Goal: Information Seeking & Learning: Learn about a topic

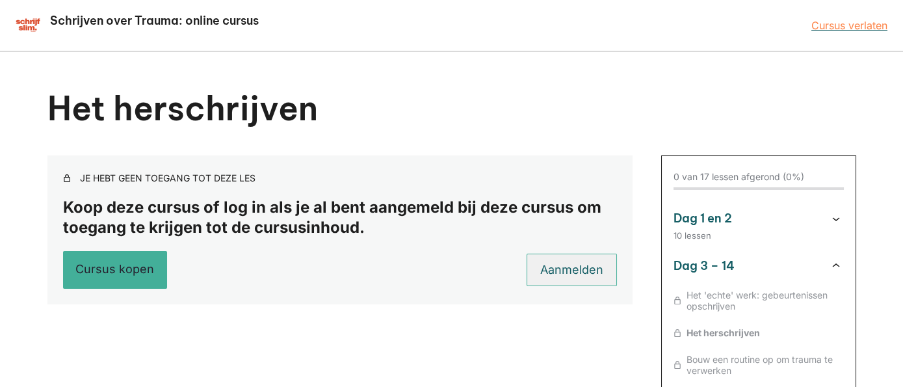
click at [582, 269] on link "Aanmelden" at bounding box center [571, 269] width 90 height 32
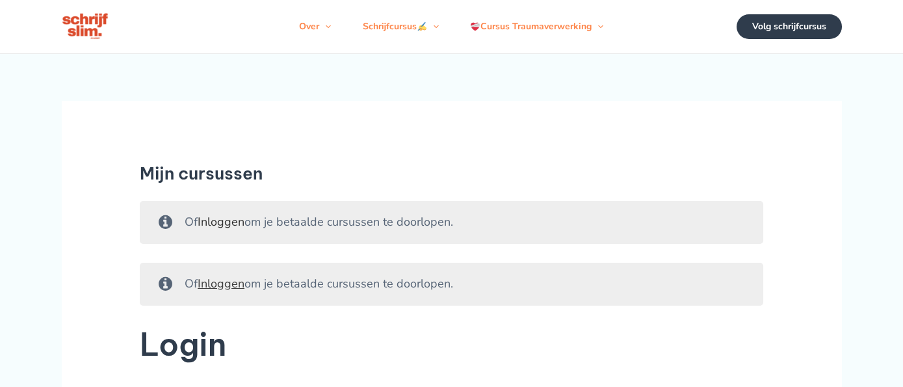
click at [221, 229] on link "Inloggen" at bounding box center [221, 222] width 47 height 16
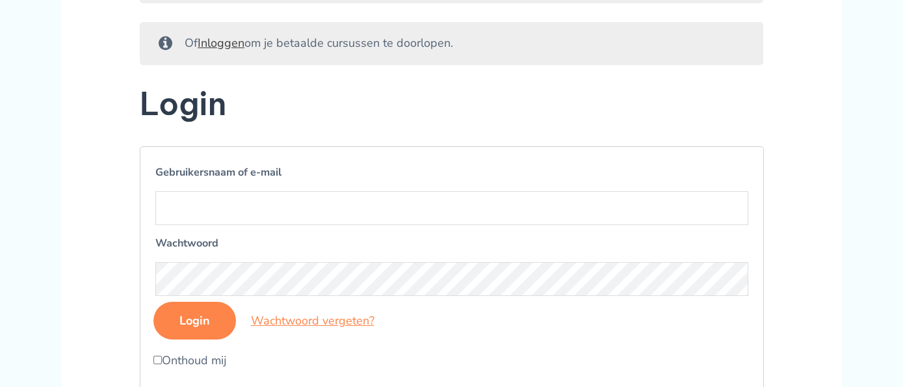
scroll to position [343, 0]
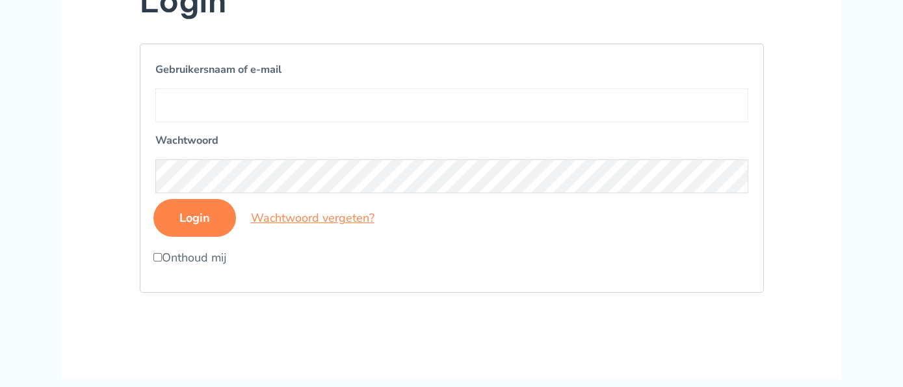
click at [234, 115] on input "Gebruikersnaam of e-mail" at bounding box center [451, 105] width 593 height 34
type input "b"
type input "Brigitte.koedijk"
click at [196, 237] on input "Login" at bounding box center [194, 218] width 83 height 38
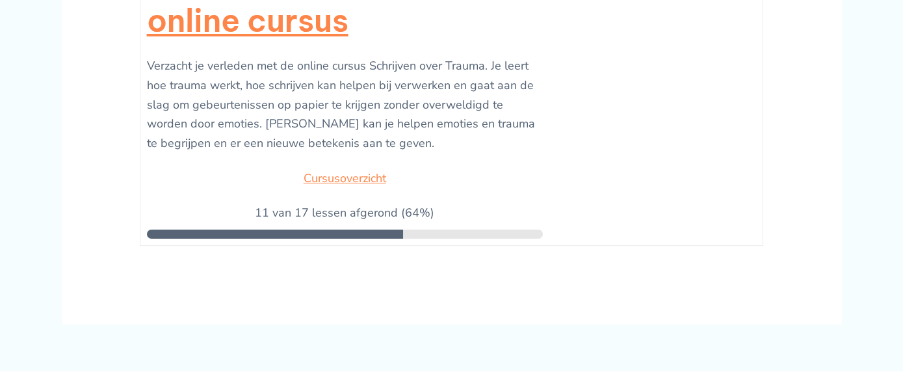
scroll to position [205, 0]
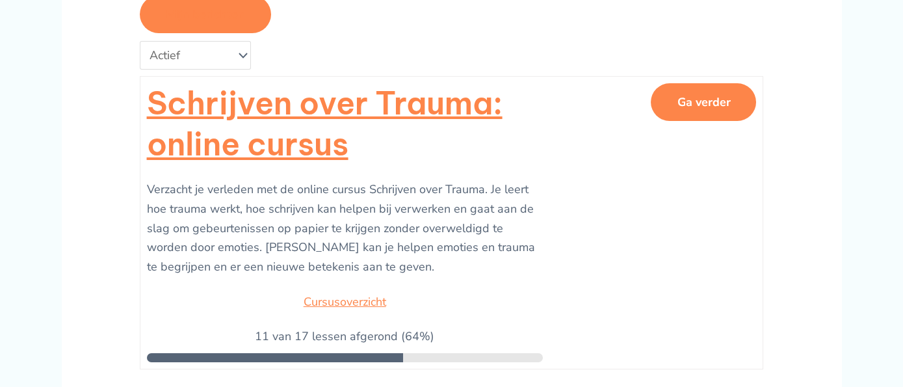
click at [678, 121] on button "Ga verder" at bounding box center [703, 102] width 105 height 38
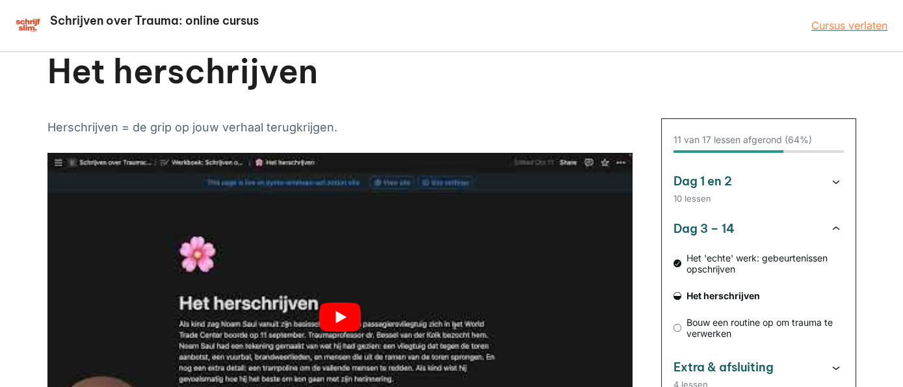
scroll to position [68, 0]
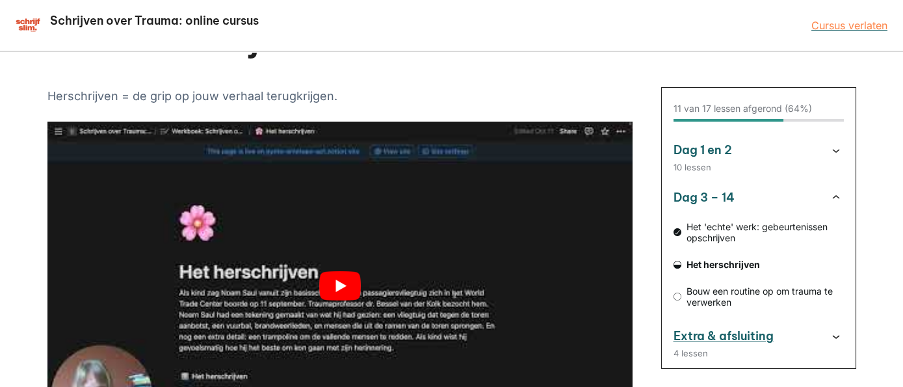
click at [828, 334] on icon "Cursusoverzicht" at bounding box center [836, 336] width 16 height 16
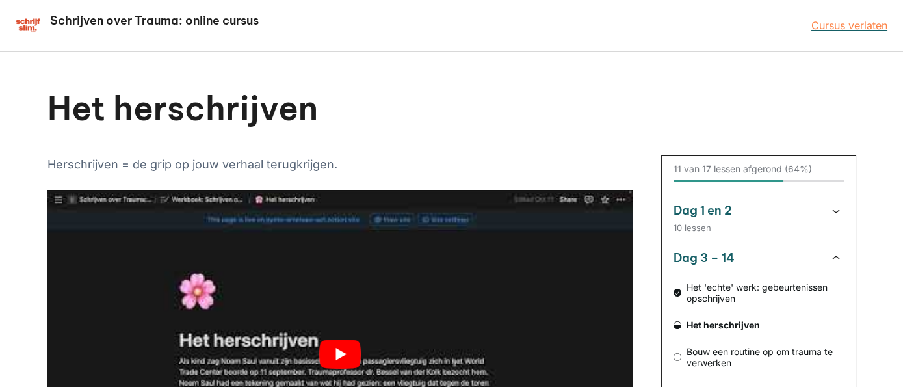
scroll to position [0, 0]
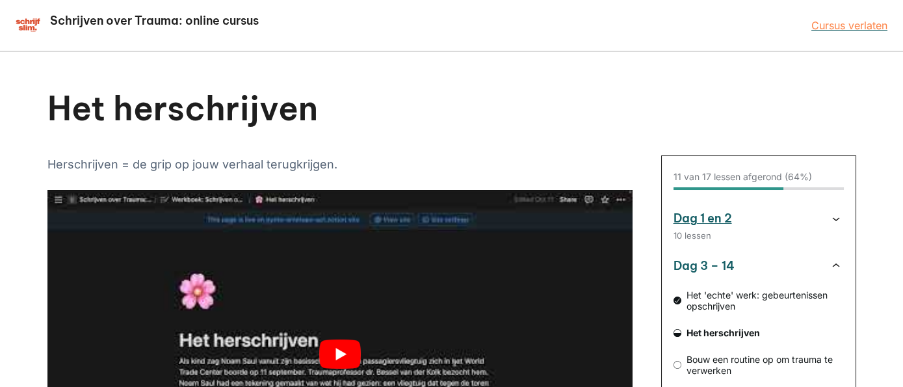
click at [722, 217] on h3 "Dag 1 en 2" at bounding box center [744, 219] width 142 height 16
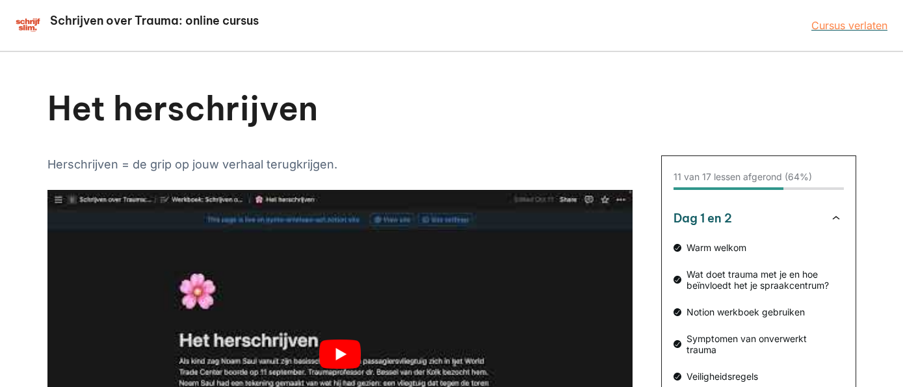
drag, startPoint x: 682, startPoint y: 211, endPoint x: 689, endPoint y: 237, distance: 27.1
click at [689, 237] on div "11 van 17 lessen afgerond (64%) Dag 1 en 2 Warm welkom Wat doet trauma met je e…" at bounding box center [758, 309] width 195 height 309
drag, startPoint x: 682, startPoint y: 209, endPoint x: 682, endPoint y: 244, distance: 35.1
click at [682, 250] on div "11 van 17 lessen afgerond (64%) Dag 1 en 2 Warm welkom Wat doet trauma met je e…" at bounding box center [758, 309] width 195 height 309
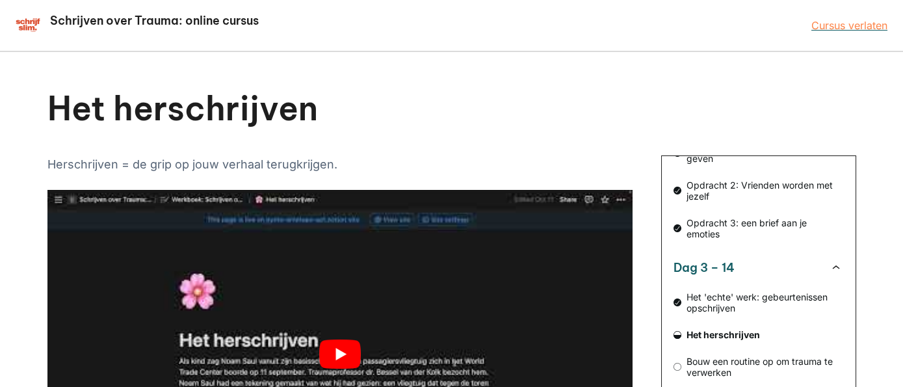
scroll to position [360, 0]
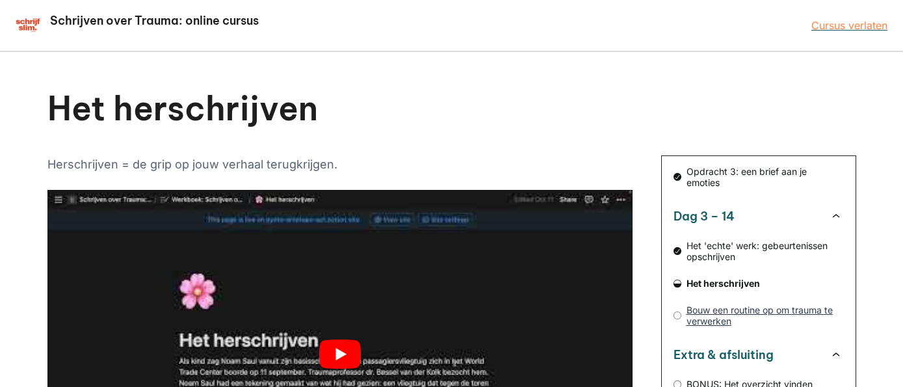
click at [713, 320] on span "Bouw een routine op om trauma te verwerken" at bounding box center [762, 315] width 162 height 22
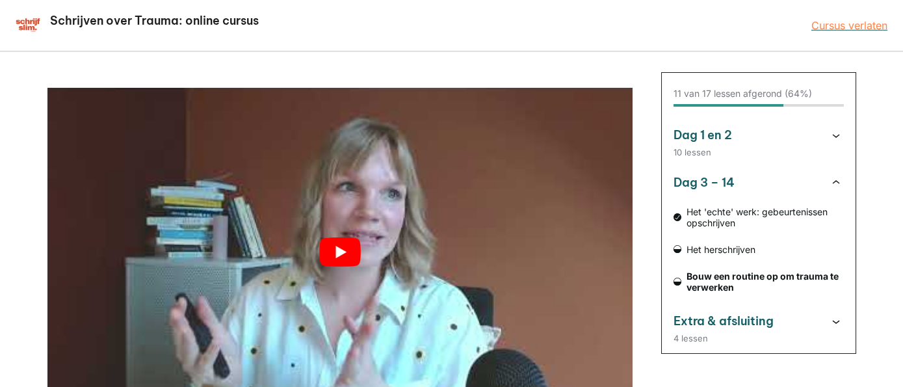
scroll to position [137, 0]
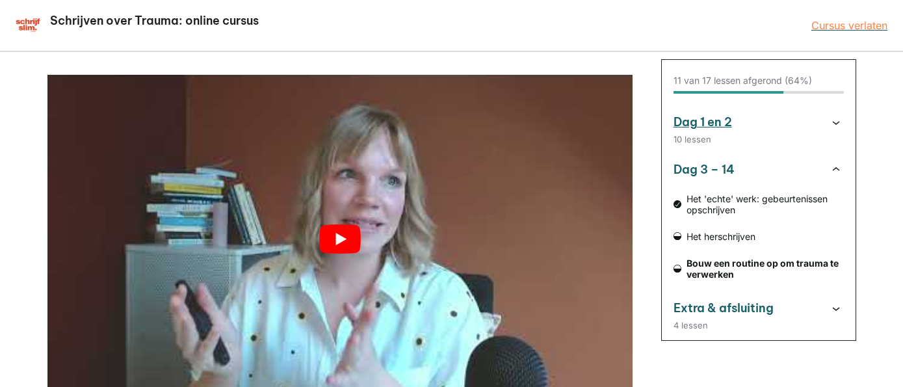
click at [721, 121] on h3 "Dag 1 en 2" at bounding box center [744, 122] width 142 height 16
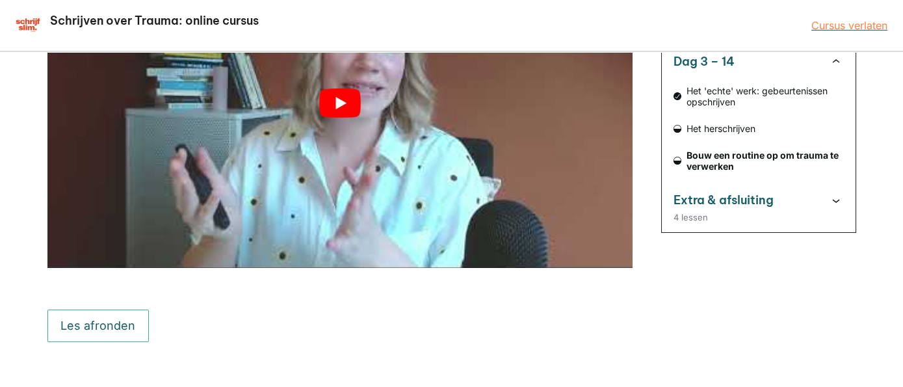
scroll to position [274, 0]
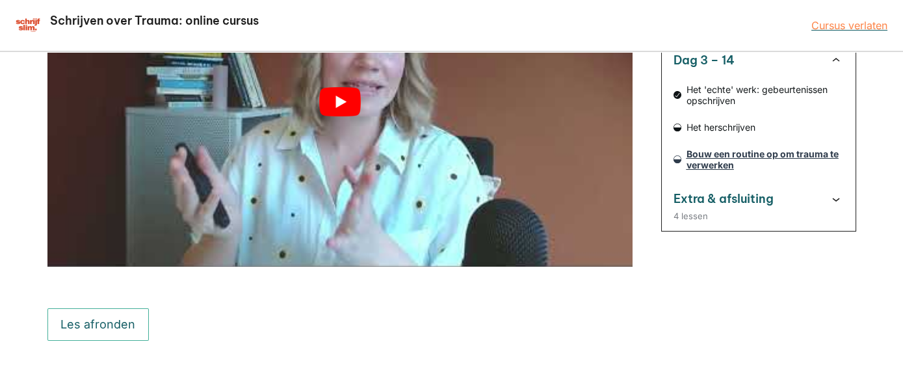
click at [743, 157] on span "Bouw een routine op om trauma te verwerken" at bounding box center [762, 159] width 162 height 22
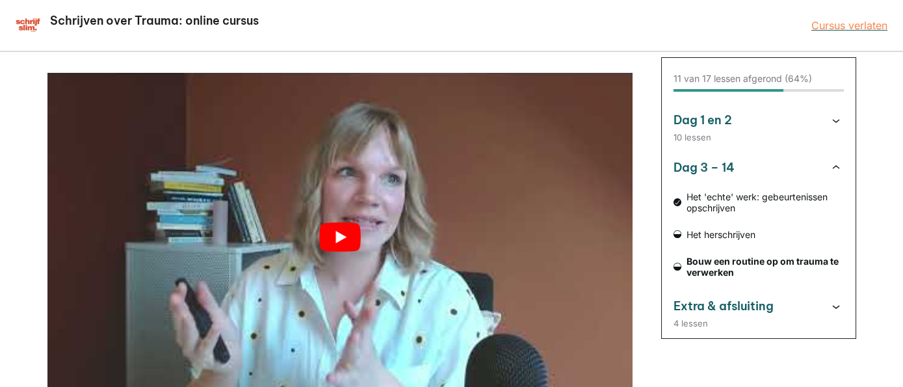
scroll to position [137, 0]
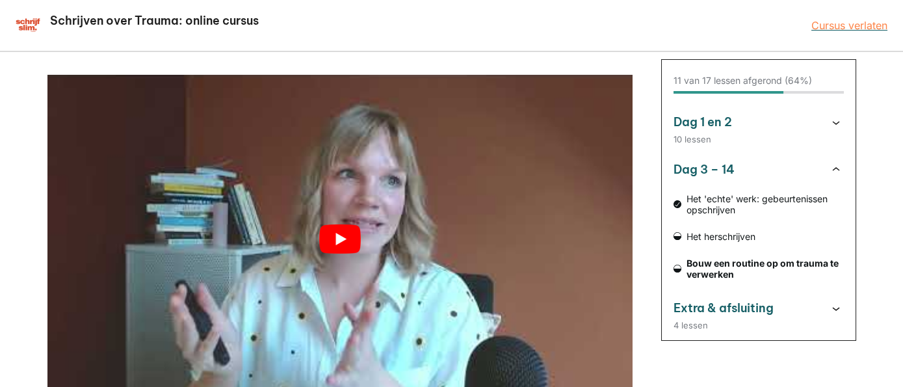
click at [343, 237] on button "play Youtube video" at bounding box center [339, 239] width 585 height 329
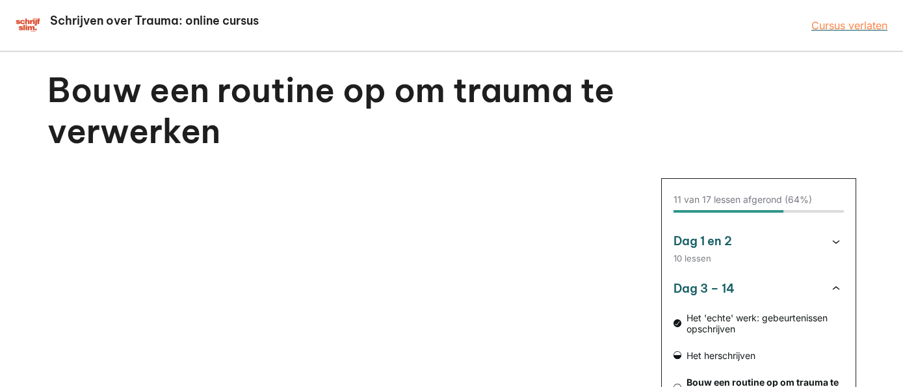
scroll to position [0, 0]
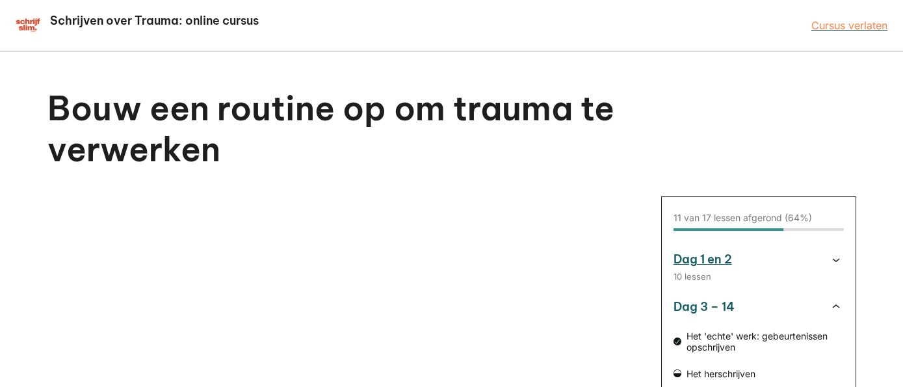
click at [828, 260] on icon "Cursusoverzicht" at bounding box center [836, 259] width 16 height 16
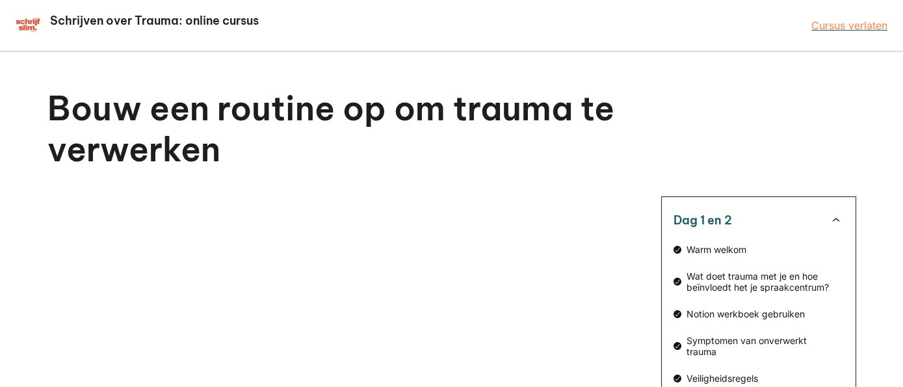
scroll to position [60, 0]
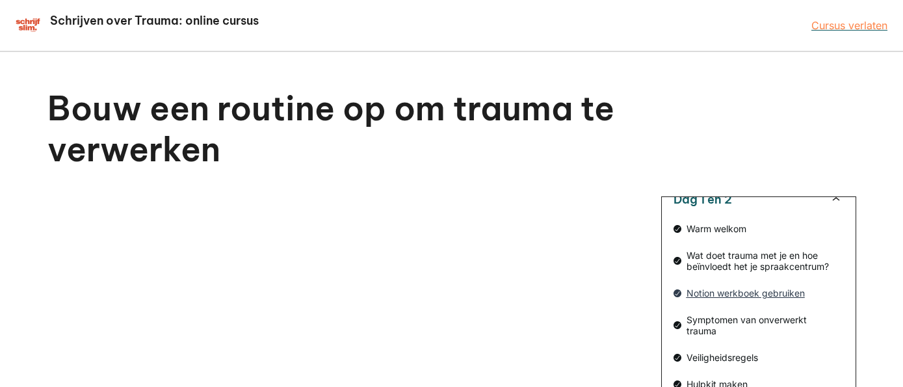
click at [747, 298] on span "Notion werkboek gebruiken" at bounding box center [762, 292] width 162 height 11
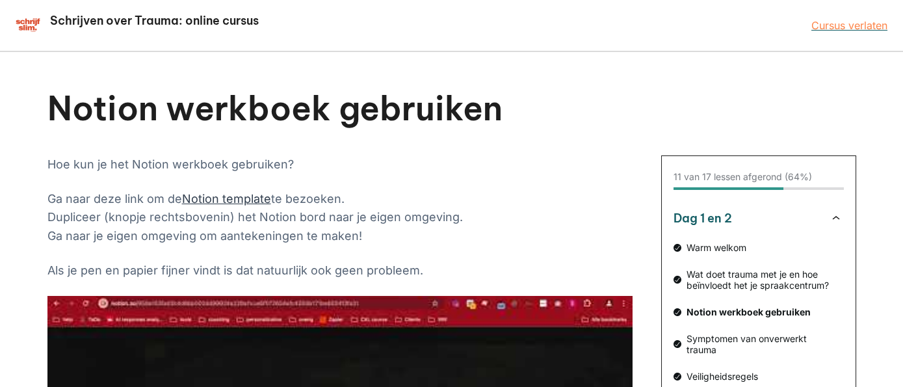
click at [229, 197] on link "Notion template" at bounding box center [226, 199] width 89 height 14
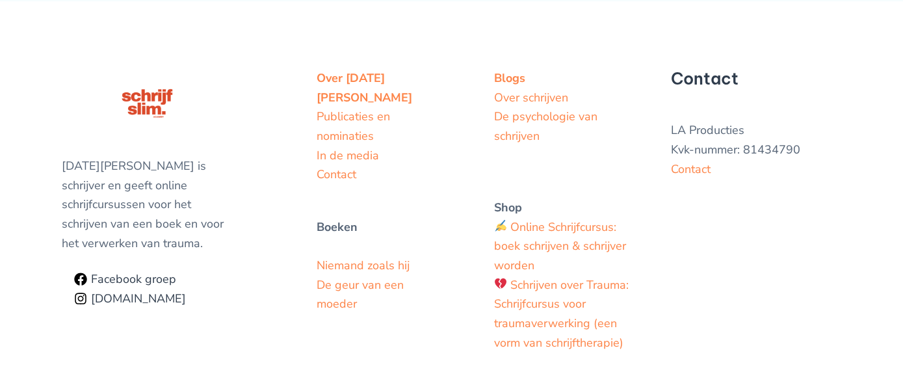
scroll to position [1510, 0]
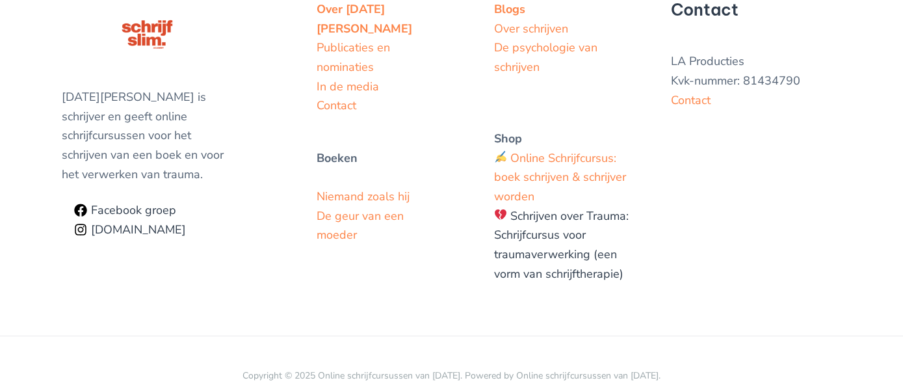
click at [545, 253] on link "Schrijven over Trauma: Schrijfcursus voor traumaverwerking (een vorm van schrij…" at bounding box center [561, 244] width 135 height 73
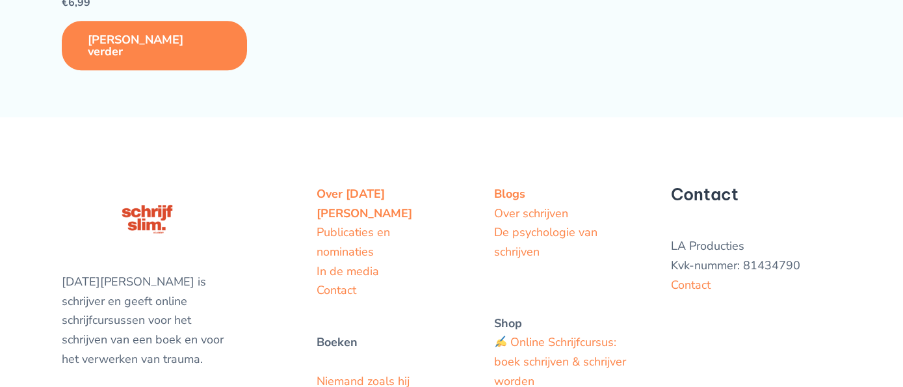
scroll to position [2470, 0]
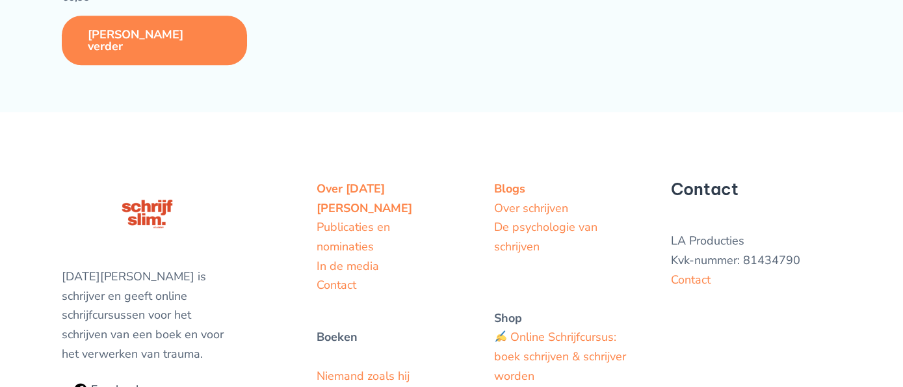
click at [133, 65] on link "Lees verder" at bounding box center [154, 40] width 185 height 49
